Goal: Entertainment & Leisure: Consume media (video, audio)

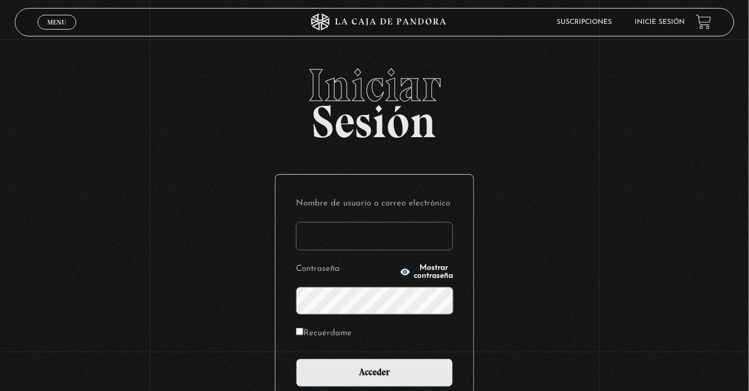
click at [411, 244] on input "Nombre de usuario o correo electrónico" at bounding box center [374, 236] width 157 height 28
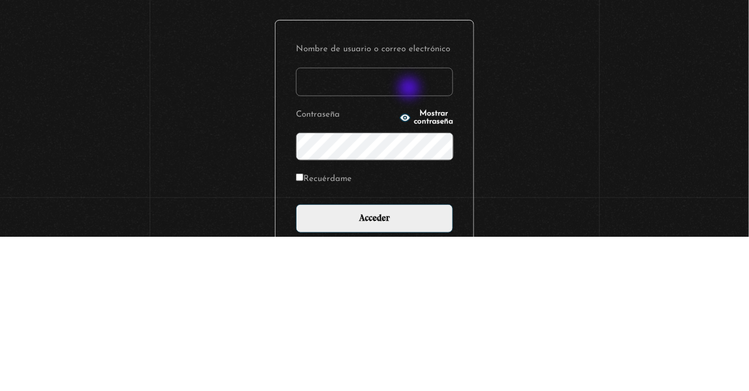
type input "Ani07"
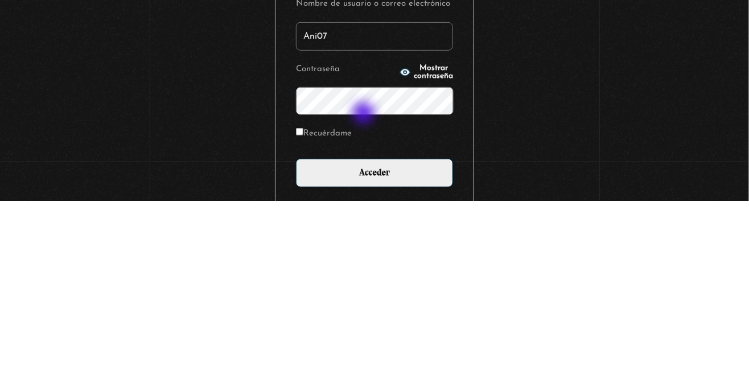
scroll to position [15, 0]
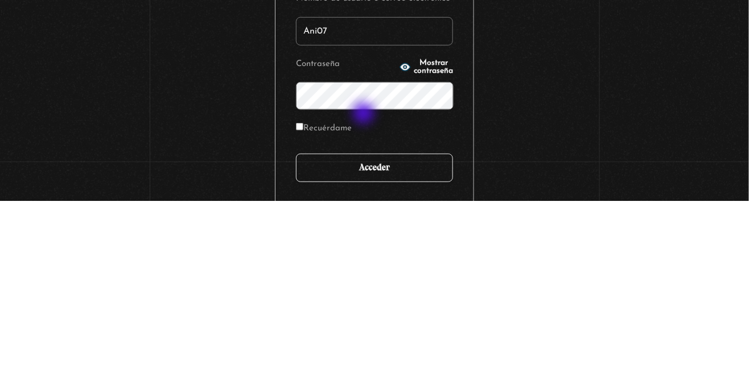
click at [407, 358] on input "Acceder" at bounding box center [374, 358] width 157 height 28
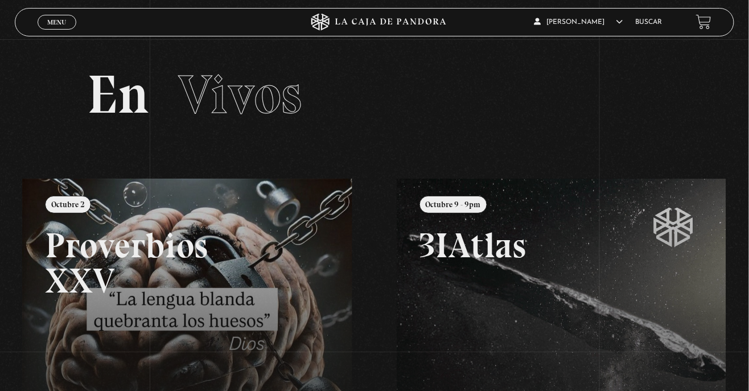
click at [56, 33] on div "Menu Cerrar" at bounding box center [150, 22] width 225 height 27
click at [59, 27] on link "Menu Cerrar" at bounding box center [57, 22] width 39 height 15
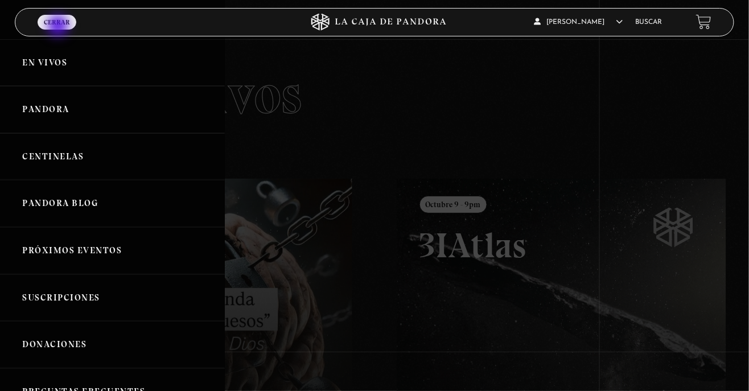
click at [49, 160] on link "Centinelas" at bounding box center [112, 156] width 225 height 47
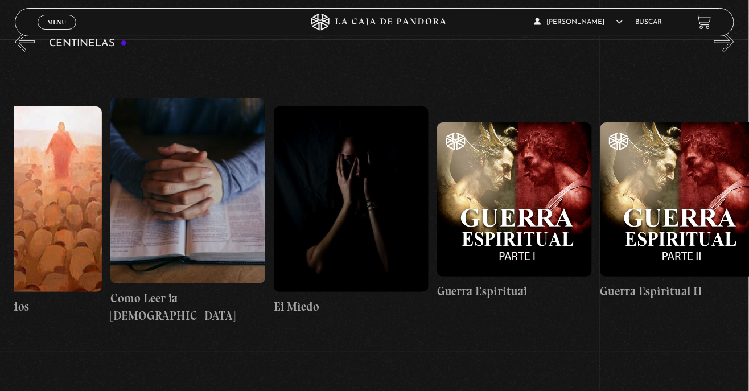
scroll to position [0, 15674]
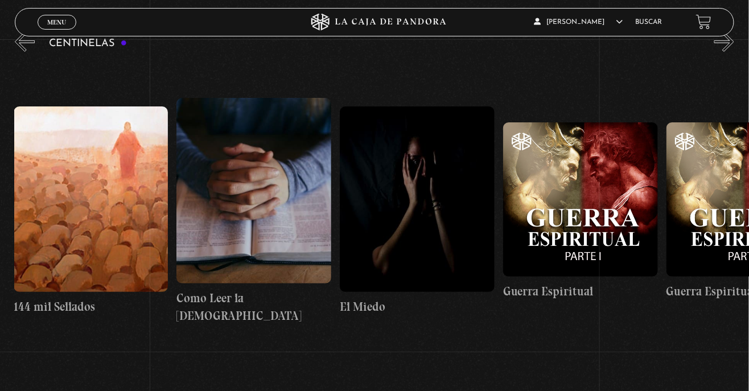
click at [240, 327] on link "Como Leer la Biblia" at bounding box center [254, 211] width 155 height 302
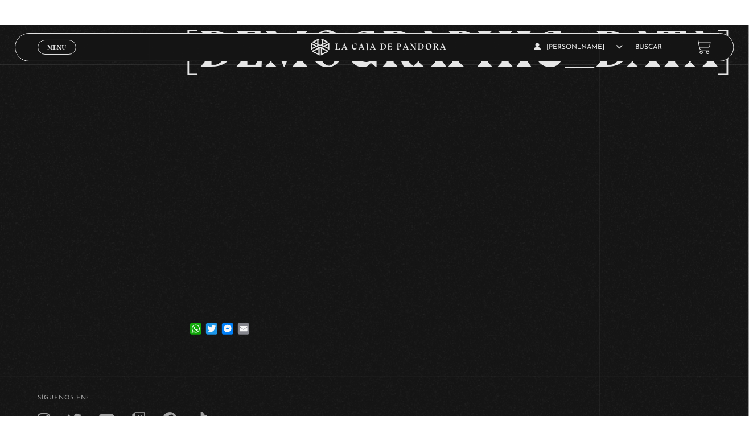
scroll to position [160, 0]
